Goal: Task Accomplishment & Management: Use online tool/utility

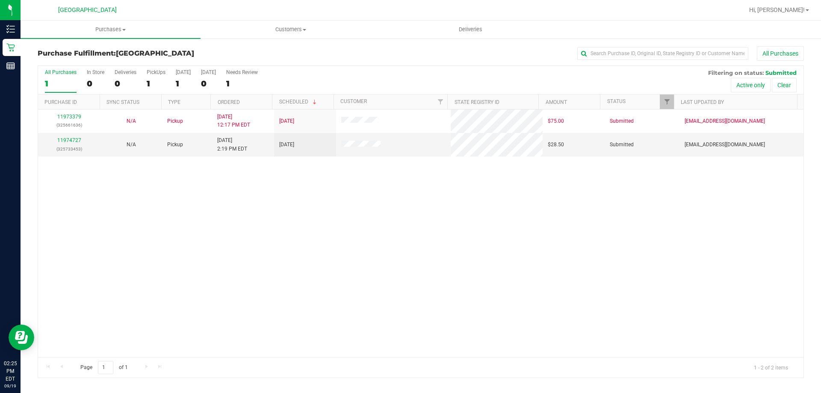
click at [571, 218] on div "11973379 (325661636) N/A Pickup [DATE] 12:17 PM EDT 9/19/2025 $75.00 Submitted …" at bounding box center [421, 234] width 766 height 248
click at [70, 141] on link "11974727" at bounding box center [69, 140] width 24 height 6
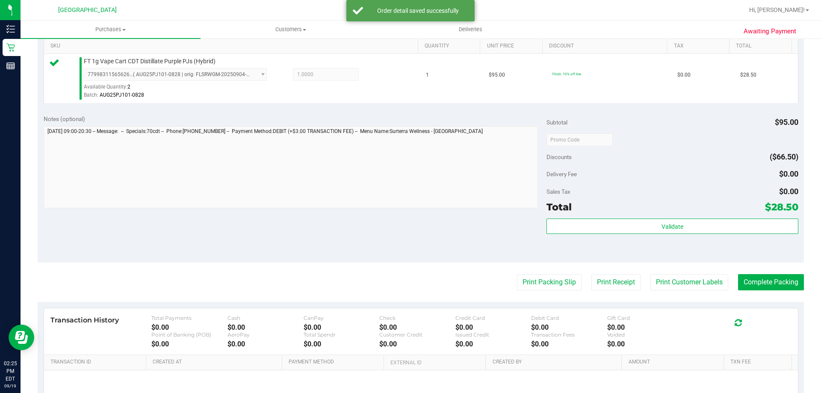
scroll to position [299, 0]
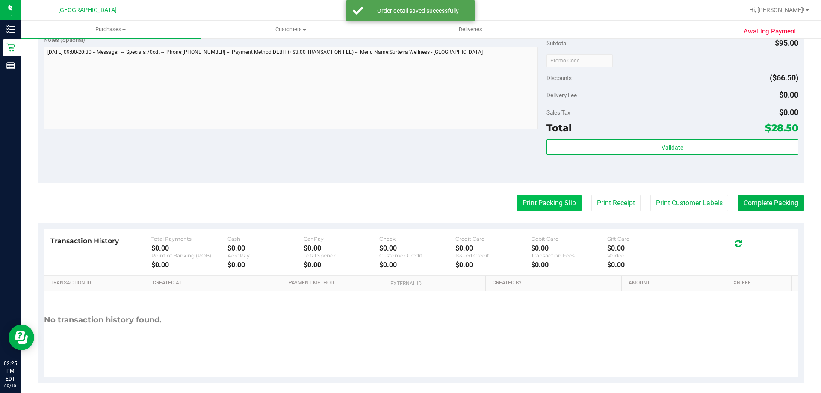
click at [548, 197] on button "Print Packing Slip" at bounding box center [549, 203] width 65 height 16
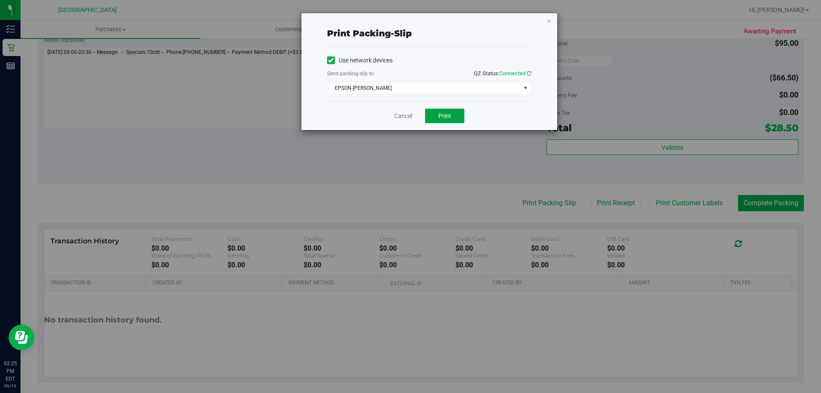
click at [443, 113] on span "Print" at bounding box center [444, 116] width 13 height 7
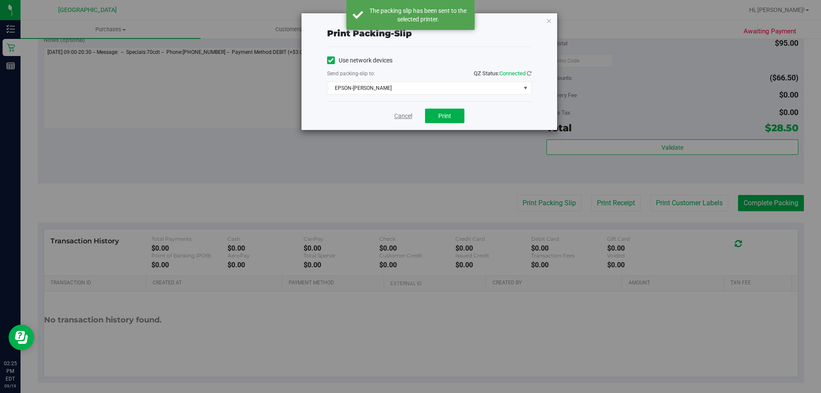
click at [404, 117] on link "Cancel" at bounding box center [403, 116] width 18 height 9
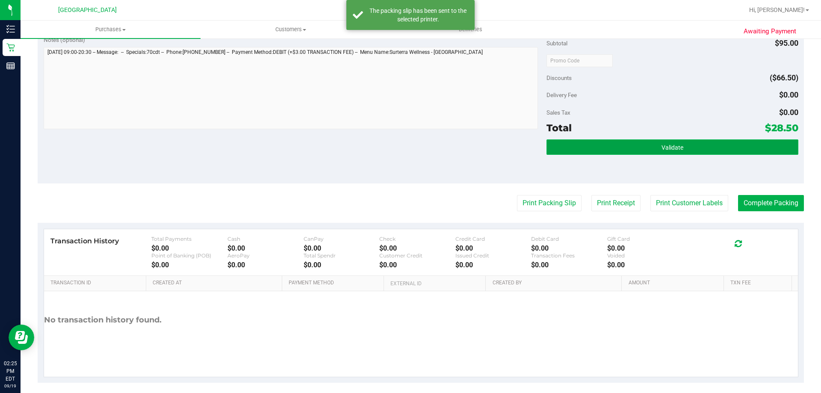
click at [698, 149] on button "Validate" at bounding box center [673, 146] width 252 height 15
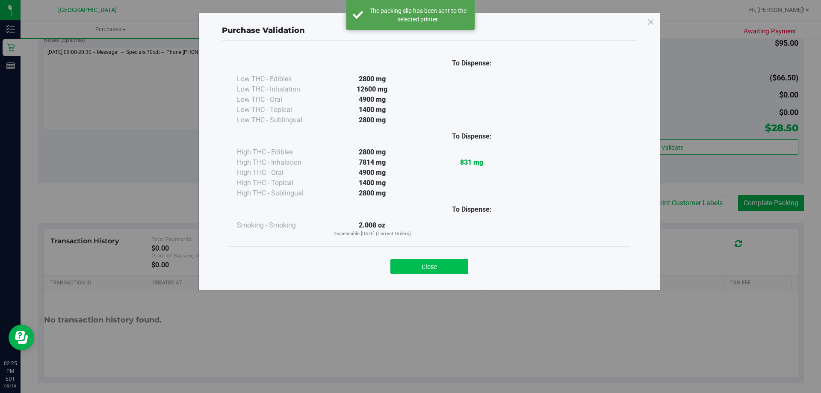
click at [443, 261] on button "Close" at bounding box center [430, 266] width 78 height 15
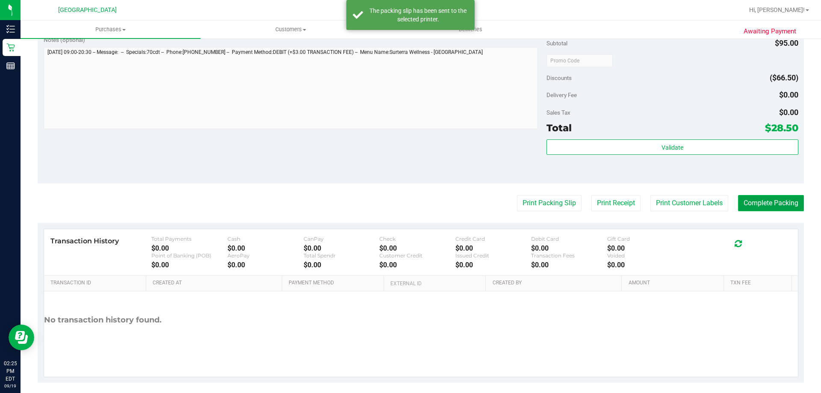
click at [765, 205] on button "Complete Packing" at bounding box center [771, 203] width 66 height 16
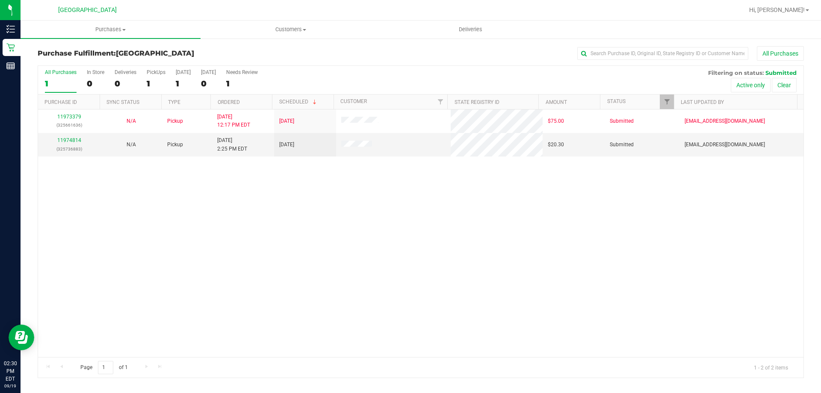
click at [257, 204] on div "11973379 (325661636) N/A Pickup [DATE] 12:17 PM EDT 9/19/2025 $75.00 Submitted …" at bounding box center [421, 234] width 766 height 248
click at [547, 226] on div "11973379 (325661636) N/A Pickup [DATE] 12:17 PM EDT 9/19/2025 $75.00 Submitted …" at bounding box center [421, 234] width 766 height 248
click at [389, 207] on div "11973379 (325661636) N/A Pickup [DATE] 12:17 PM EDT 9/19/2025 $75.00 Submitted …" at bounding box center [421, 234] width 766 height 248
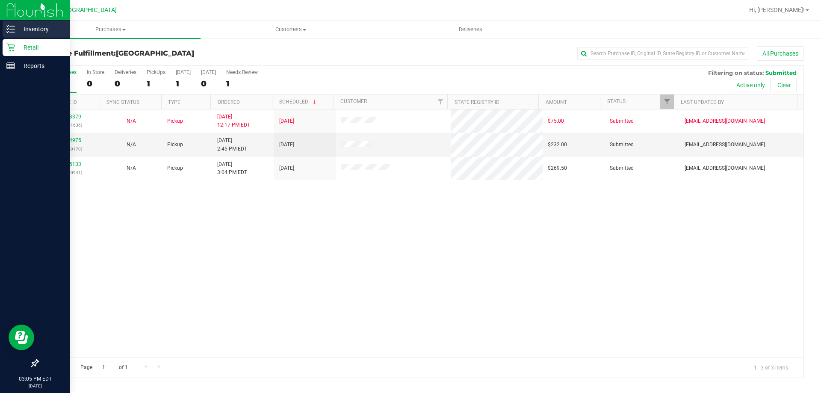
click at [14, 24] on div "Inventory" at bounding box center [37, 29] width 68 height 17
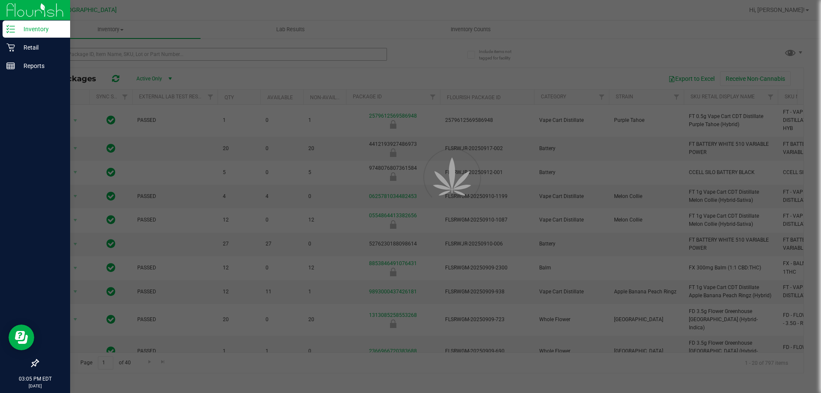
click at [207, 55] on div at bounding box center [410, 196] width 821 height 393
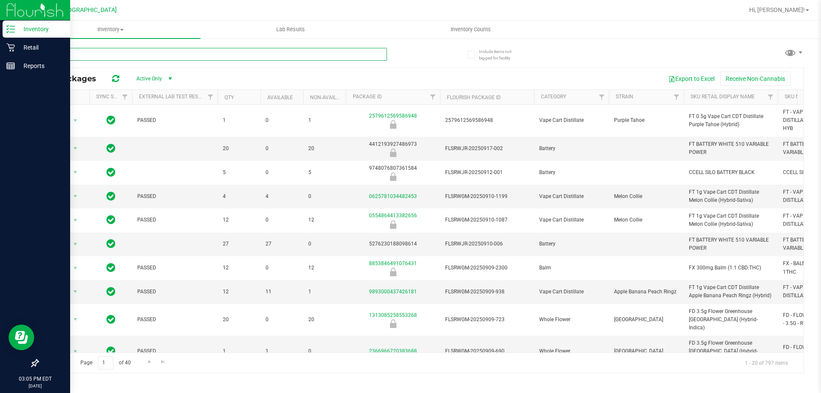
click at [205, 57] on input "text" at bounding box center [213, 54] width 350 height 13
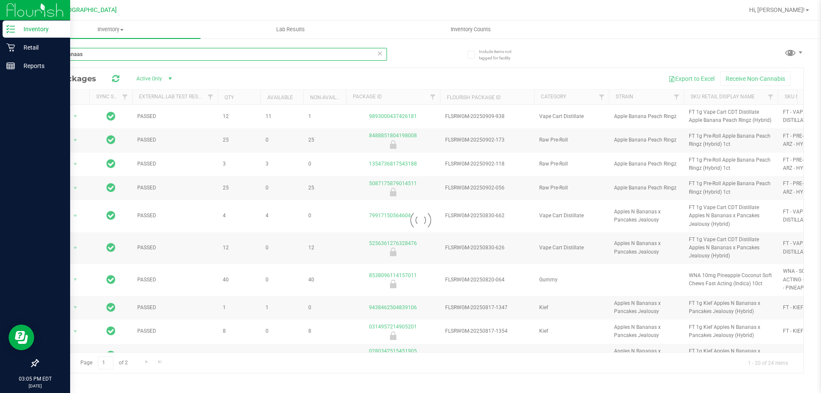
click at [151, 58] on input "apple banaas" at bounding box center [213, 54] width 350 height 13
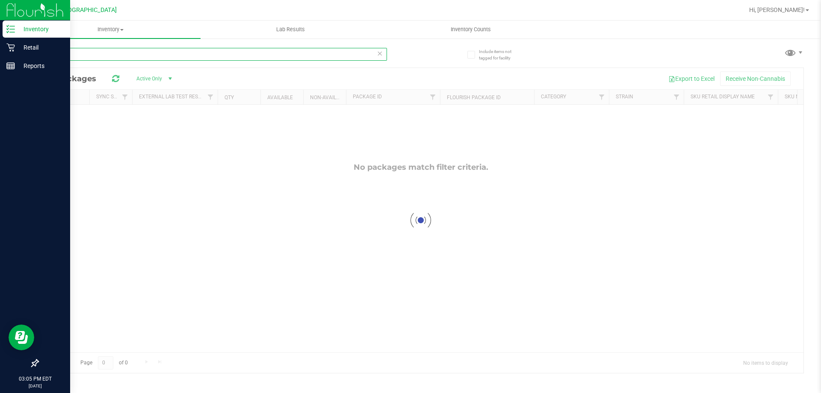
type input "a"
type input "peach ringz"
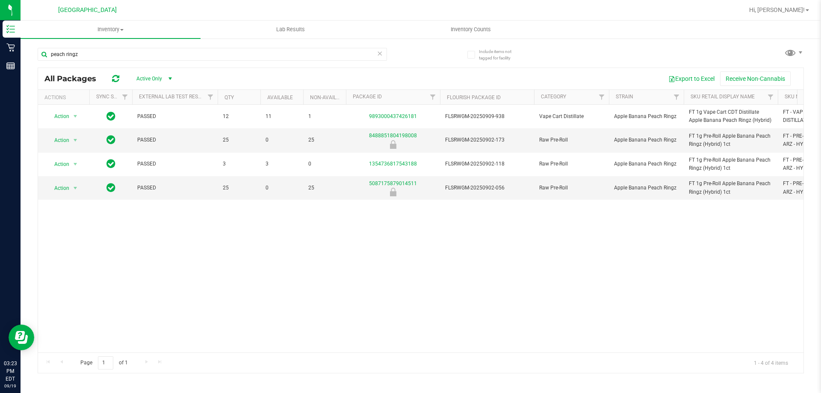
click at [204, 264] on div "Action Action Global inventory Package audit log Print package label Print prod…" at bounding box center [421, 229] width 766 height 248
click at [167, 52] on input "peach ringz" at bounding box center [213, 54] width 350 height 13
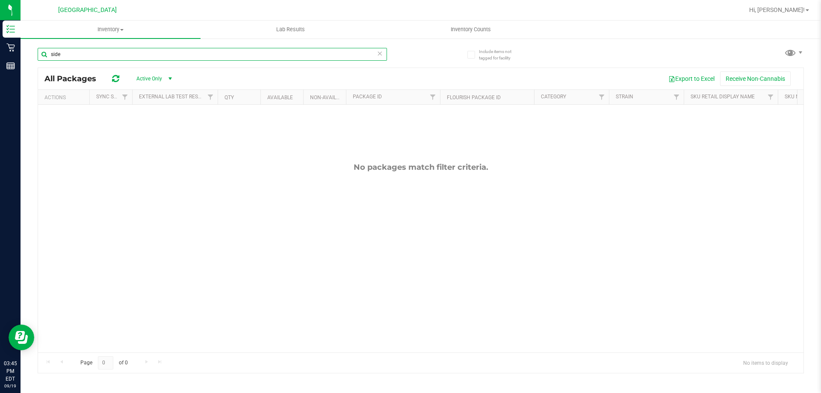
click at [237, 51] on input "side" at bounding box center [213, 54] width 350 height 13
click at [584, 38] on ul "Inventory All packages All inventory Waste log Lab Results Inventory Counts" at bounding box center [431, 30] width 821 height 18
click at [133, 51] on input "ssw" at bounding box center [213, 54] width 350 height 13
type input "s"
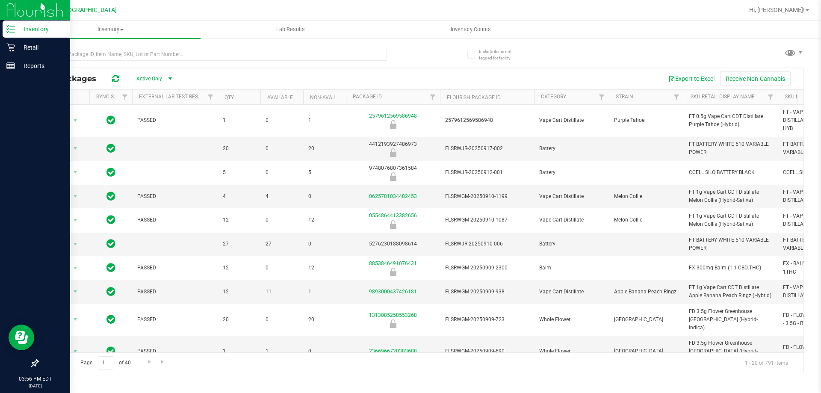
click at [14, 29] on line at bounding box center [12, 29] width 5 height 0
click at [44, 49] on p "Retail" at bounding box center [40, 47] width 51 height 10
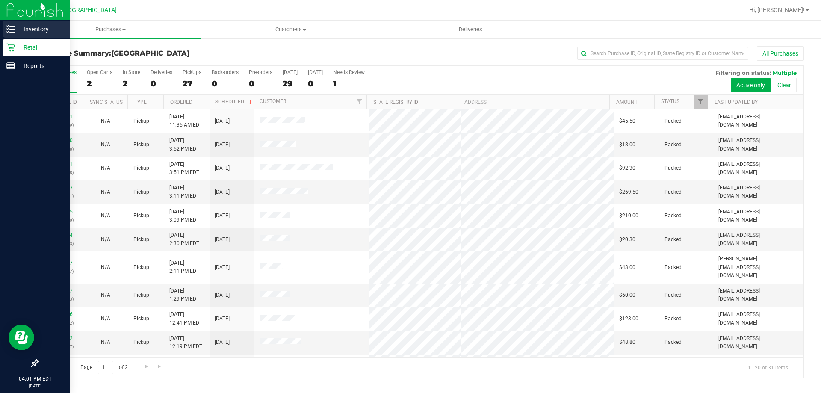
click at [24, 24] on div "Inventory" at bounding box center [37, 29] width 68 height 17
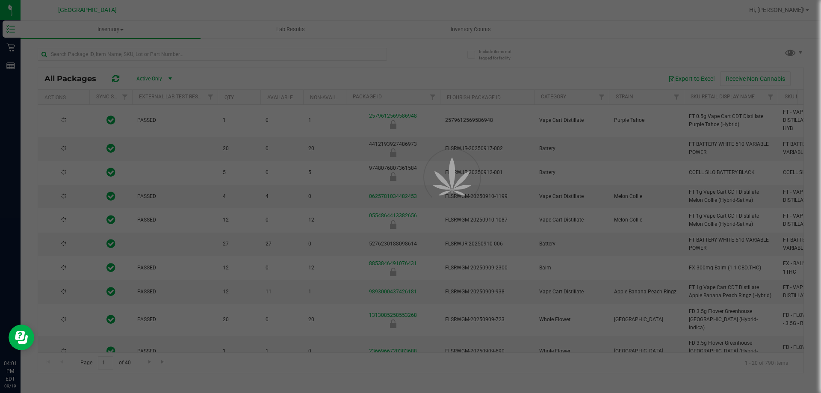
click at [188, 50] on div at bounding box center [410, 196] width 821 height 393
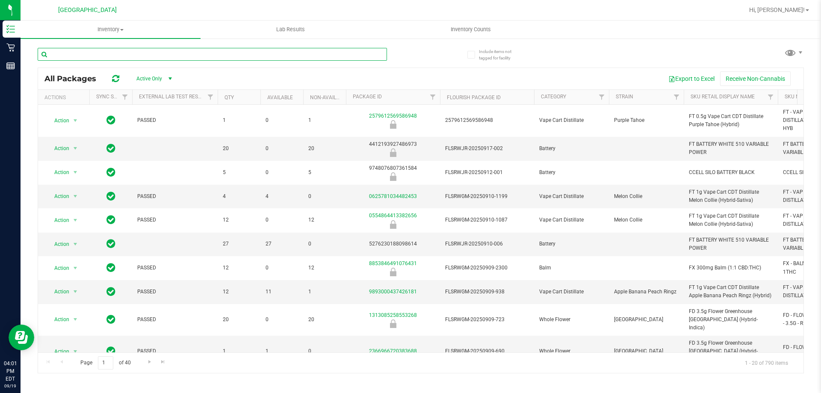
click at [199, 59] on input "text" at bounding box center [213, 54] width 350 height 13
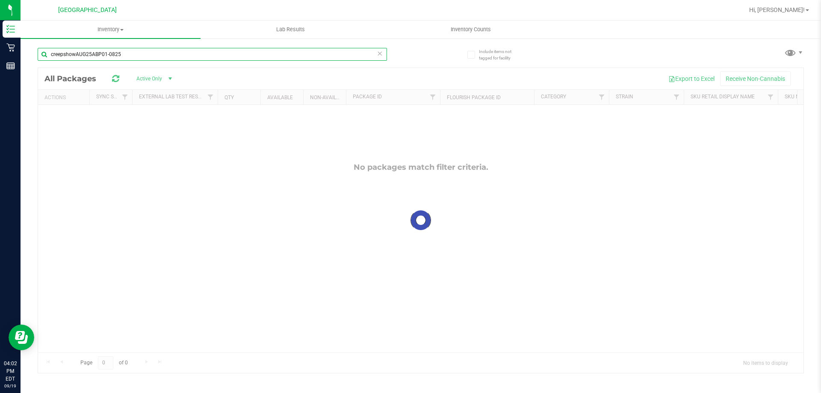
type input "creepshowAUG25ABP01-0825"
